Goal: Information Seeking & Learning: Compare options

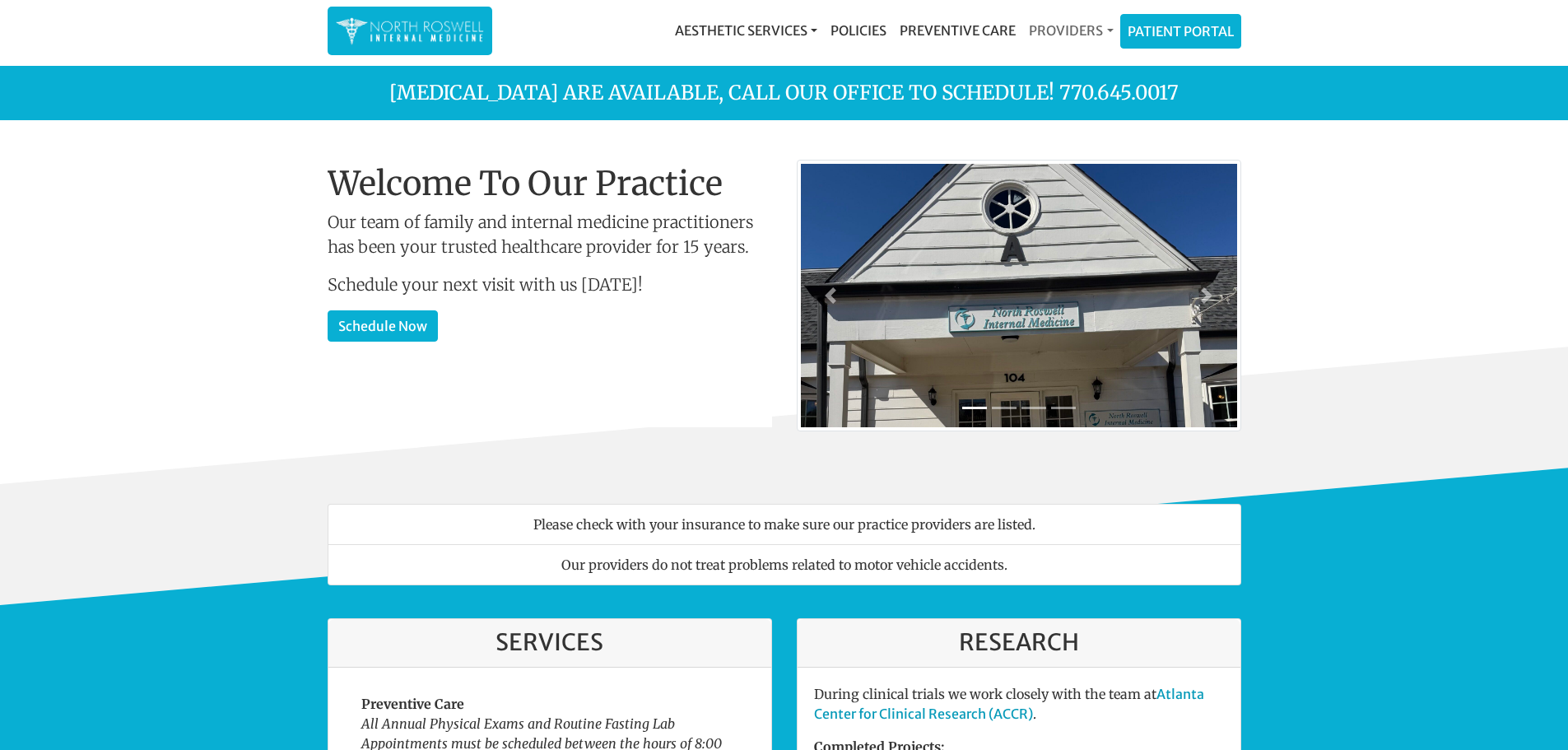
click at [1058, 32] on link "Providers" at bounding box center [1071, 30] width 97 height 33
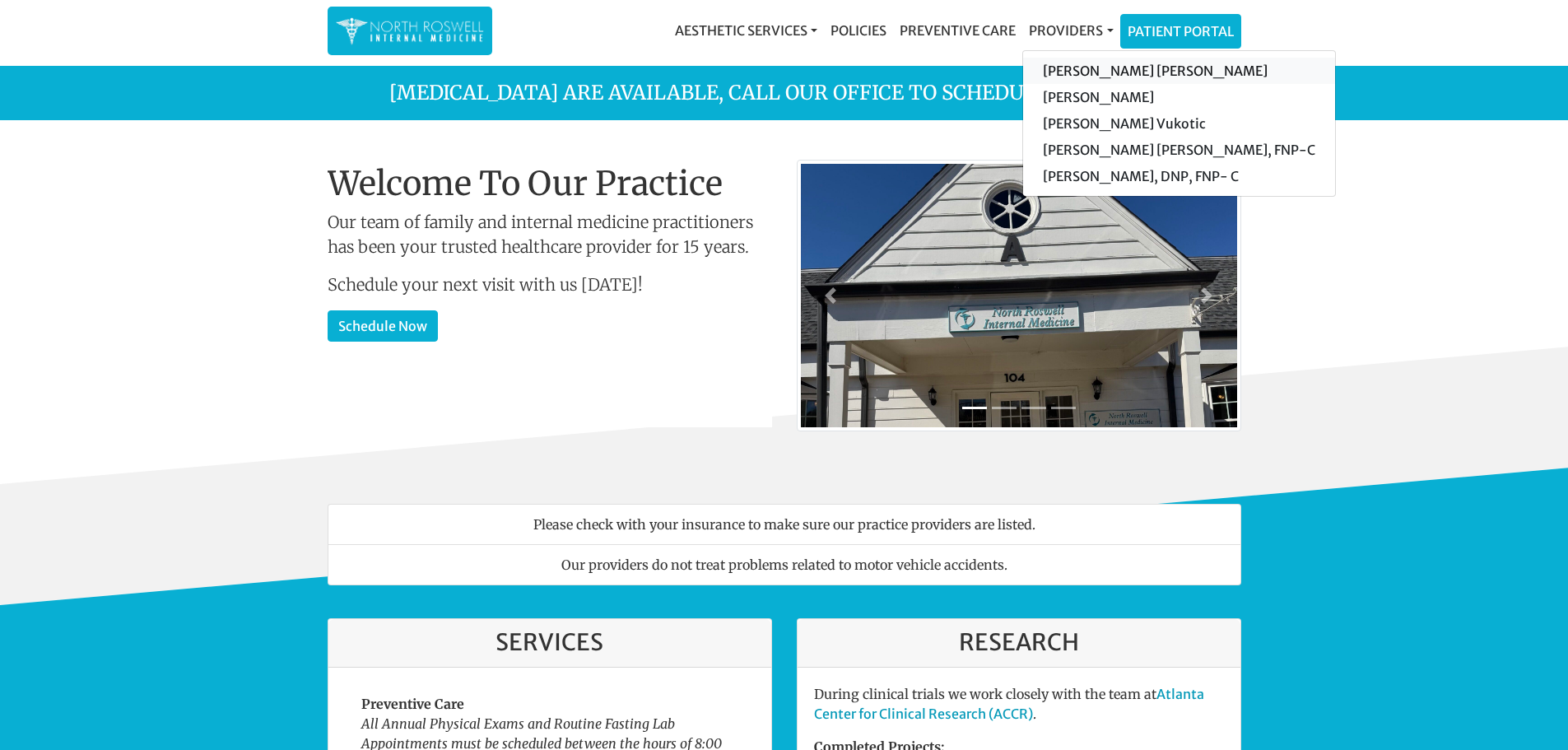
click at [1068, 80] on link "[PERSON_NAME] [PERSON_NAME]" at bounding box center [1178, 70] width 312 height 27
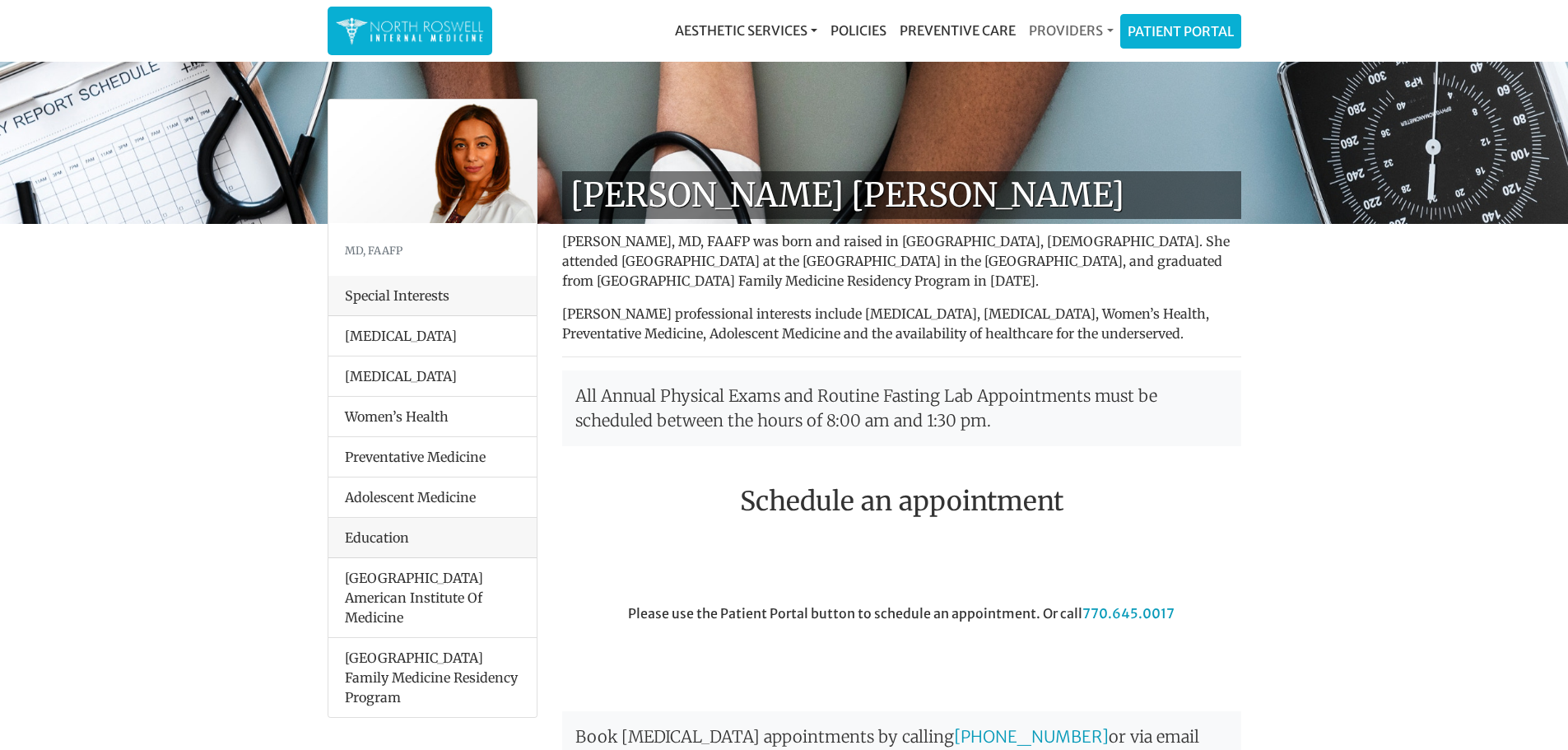
click at [1095, 25] on link "Providers" at bounding box center [1071, 30] width 97 height 33
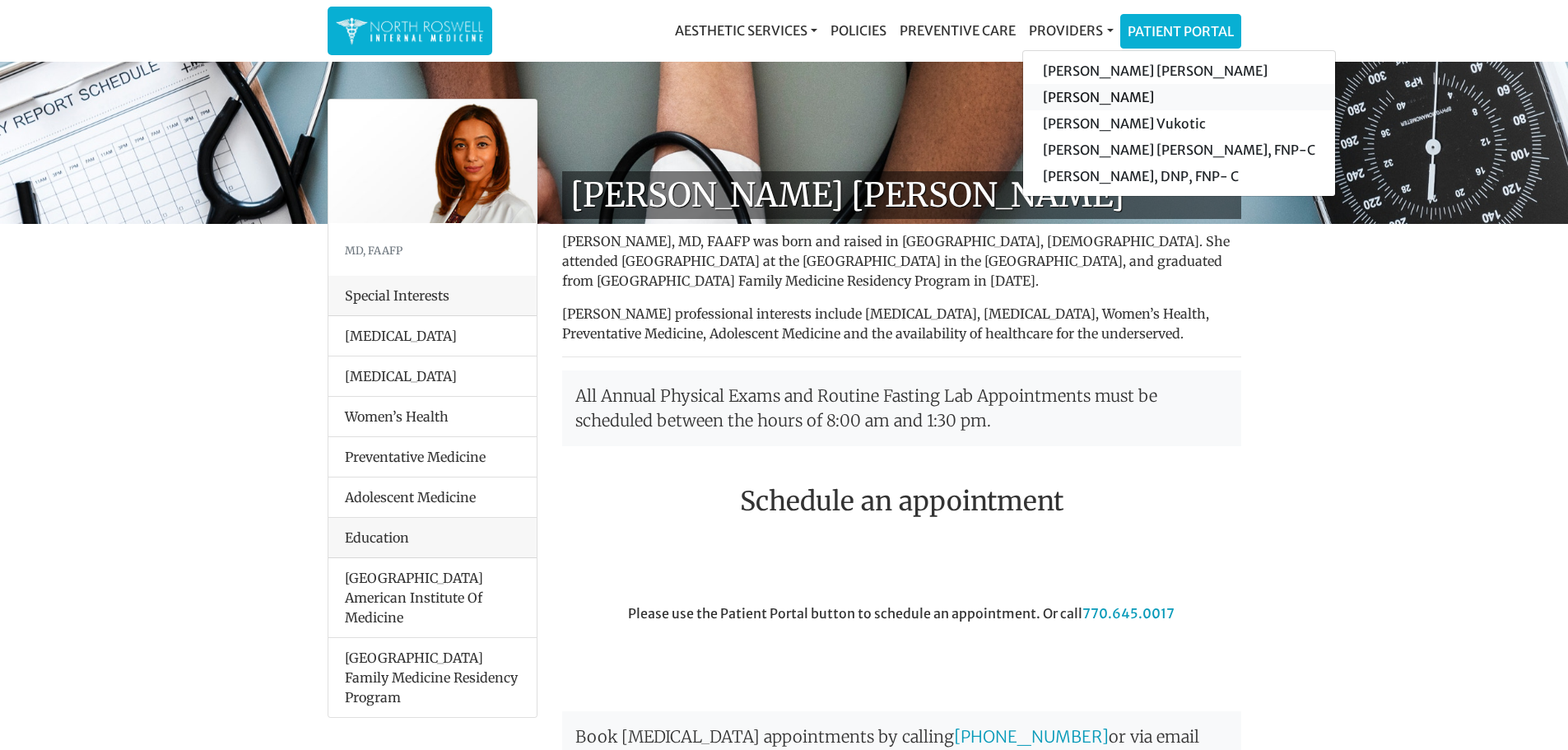
click at [1076, 96] on link "[PERSON_NAME]" at bounding box center [1178, 97] width 312 height 27
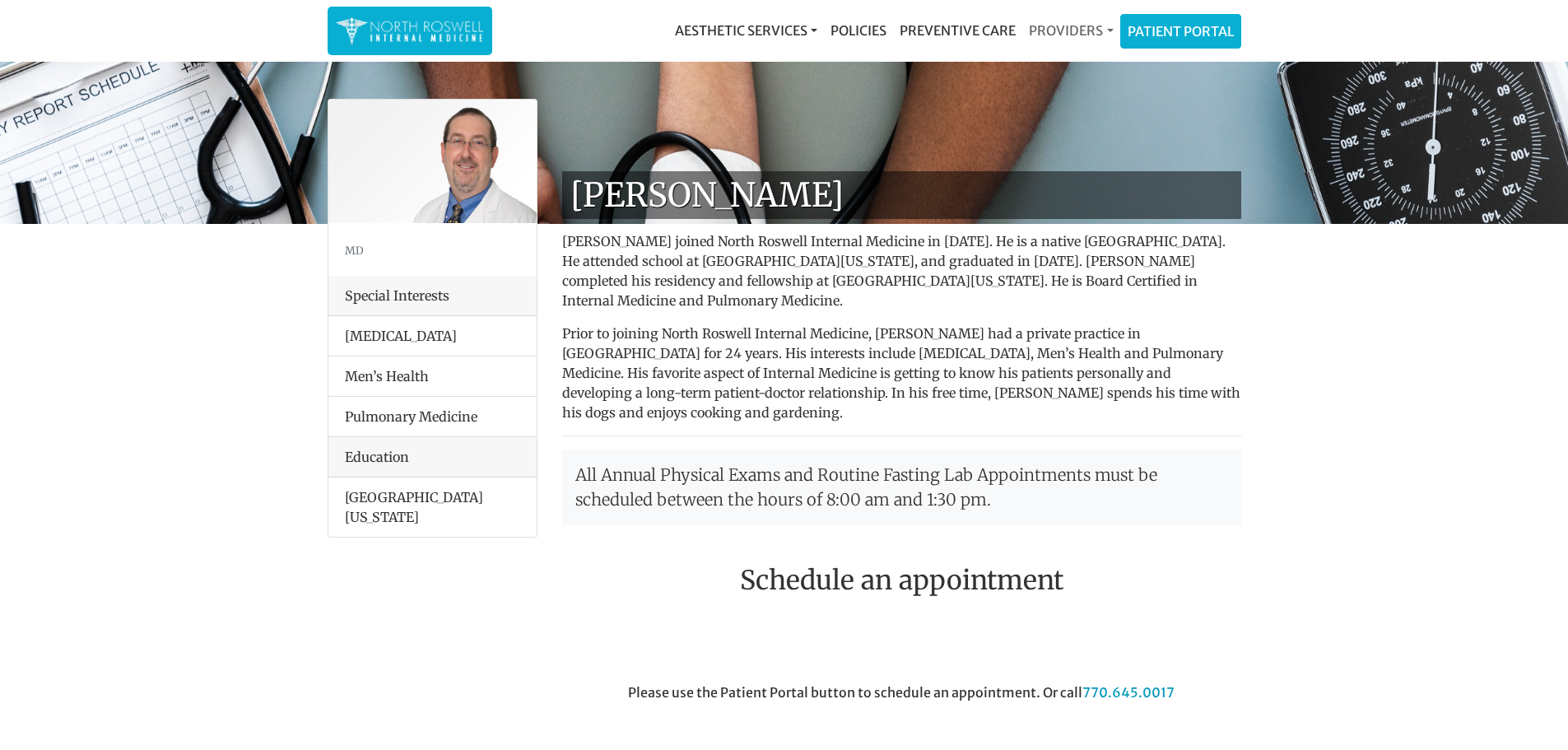
click at [1054, 33] on link "Providers" at bounding box center [1071, 30] width 97 height 33
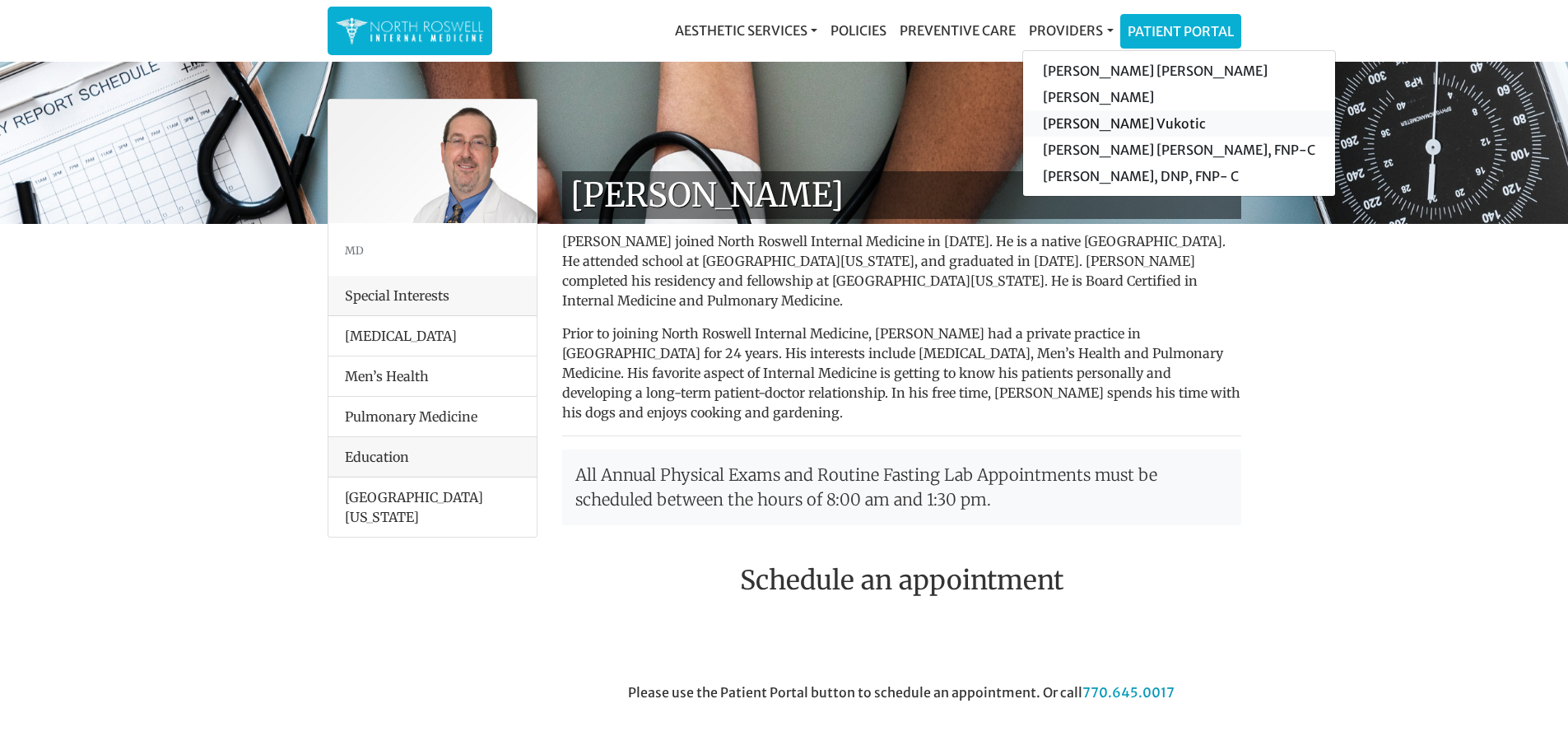
click at [1065, 124] on link "[PERSON_NAME] Vukotic" at bounding box center [1178, 124] width 312 height 27
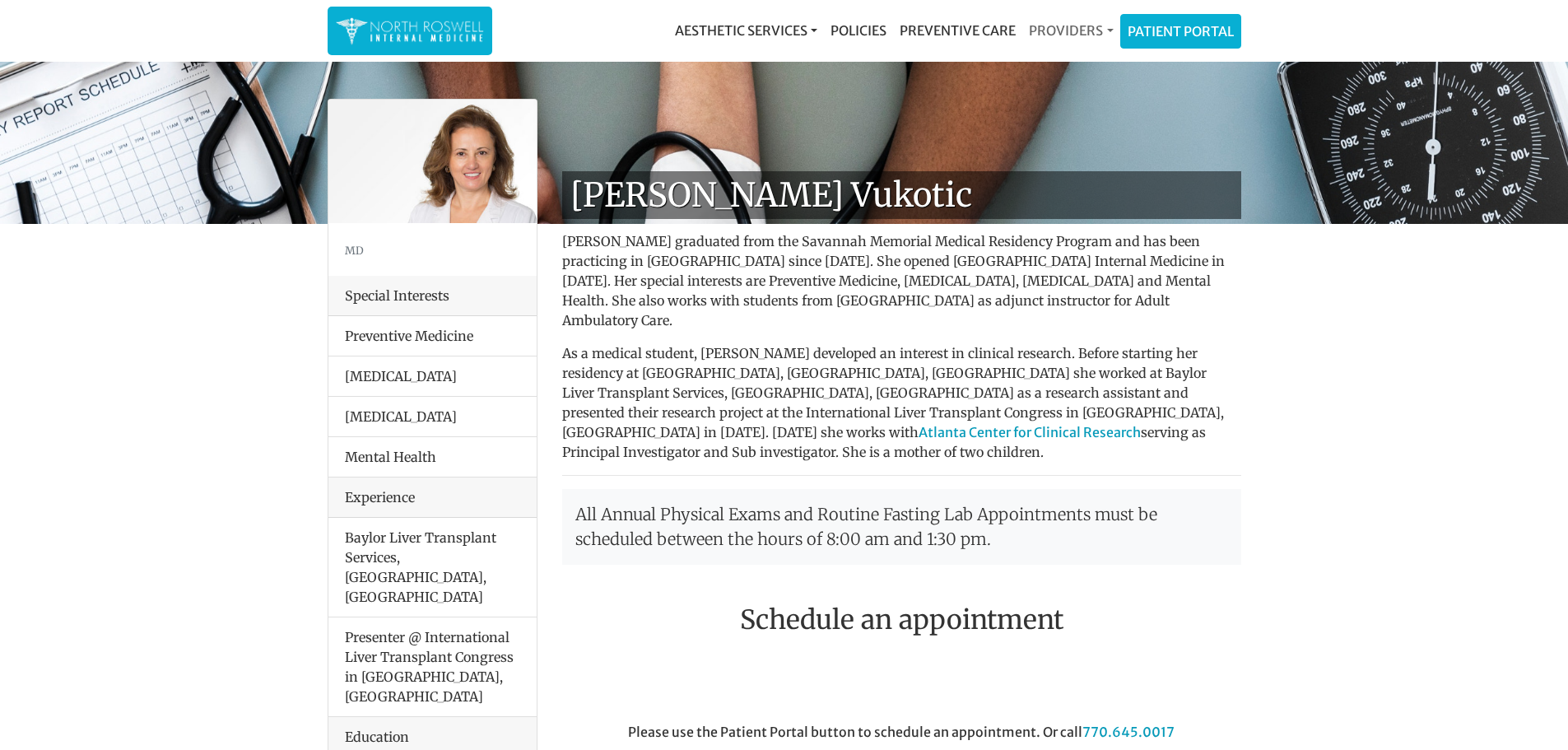
click at [1066, 39] on link "Providers" at bounding box center [1071, 30] width 97 height 33
